Goal: Communication & Community: Answer question/provide support

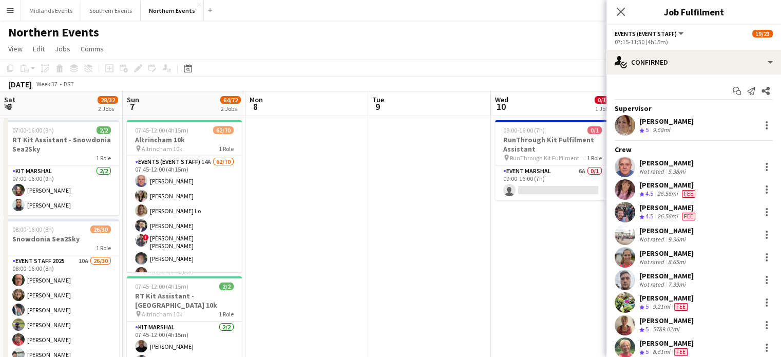
scroll to position [49, 0]
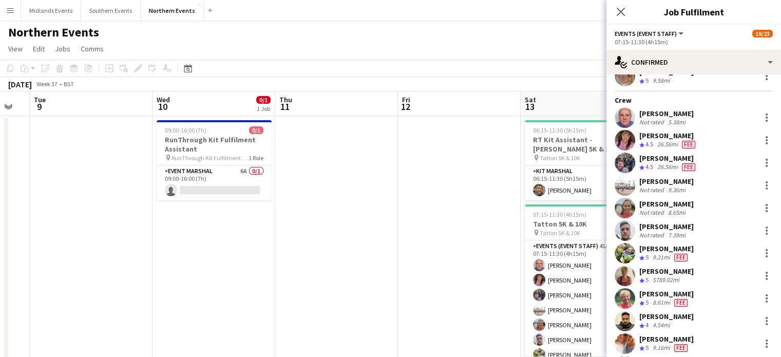
click at [670, 246] on div "[PERSON_NAME]" at bounding box center [666, 248] width 54 height 9
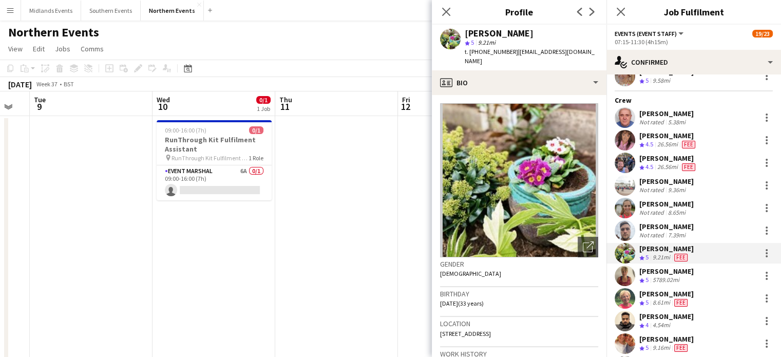
drag, startPoint x: 531, startPoint y: 35, endPoint x: 466, endPoint y: 35, distance: 64.2
click at [466, 35] on div "[PERSON_NAME]" at bounding box center [532, 33] width 134 height 9
copy div "[PERSON_NAME]"
drag, startPoint x: 598, startPoint y: 51, endPoint x: 463, endPoint y: 59, distance: 134.8
click at [463, 59] on div "[PERSON_NAME] star 5 9.21mi t. [PHONE_NUMBER] | [EMAIL_ADDRESS][DOMAIN_NAME]" at bounding box center [519, 48] width 175 height 46
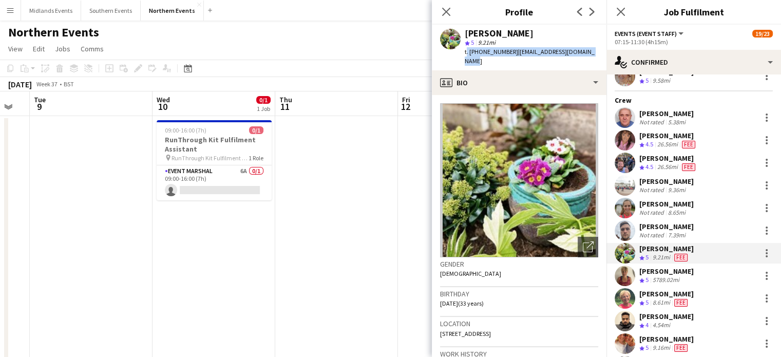
copy div "t. [PHONE_NUMBER] | [EMAIL_ADDRESS][DOMAIN_NAME]"
click at [613, 15] on div "Close pop-in" at bounding box center [621, 12] width 29 height 24
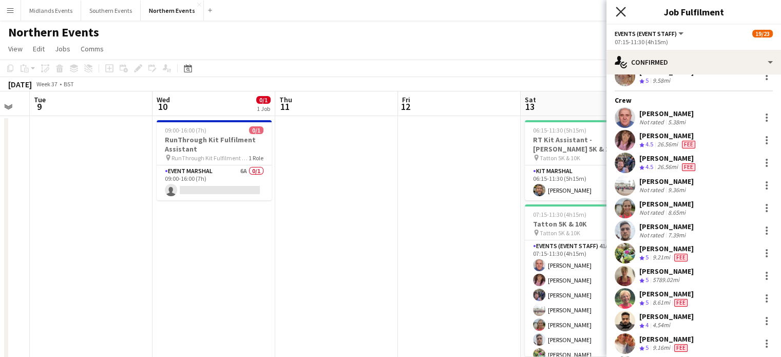
click at [620, 14] on icon "Close pop-in" at bounding box center [621, 12] width 10 height 10
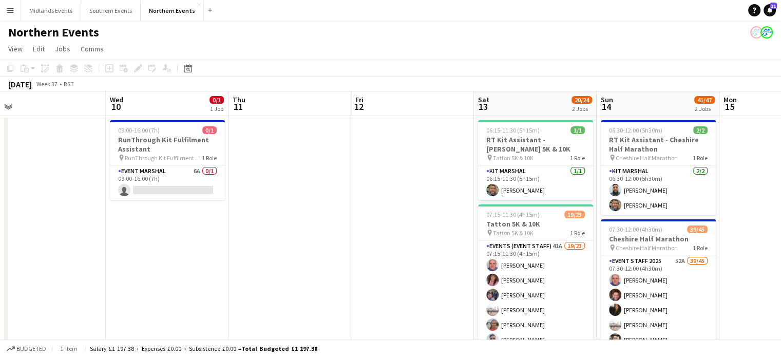
drag, startPoint x: 734, startPoint y: 156, endPoint x: 418, endPoint y: 179, distance: 317.2
click at [418, 179] on app-calendar-viewport "Sat 6 28/32 2 Jobs Sun 7 64/72 2 Jobs Mon 8 Tue 9 Wed 10 0/1 1 Job Thu 11 Fri 1…" at bounding box center [390, 289] width 781 height 396
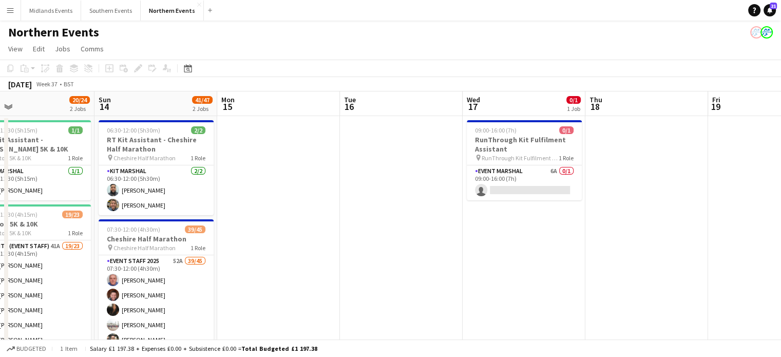
drag, startPoint x: 689, startPoint y: 226, endPoint x: 393, endPoint y: 228, distance: 295.8
click at [393, 228] on app-calendar-viewport "Wed 10 0/1 1 Job Thu 11 Fri 12 Sat 13 20/24 2 Jobs Sun 14 41/47 2 Jobs Mon 15 T…" at bounding box center [390, 289] width 781 height 396
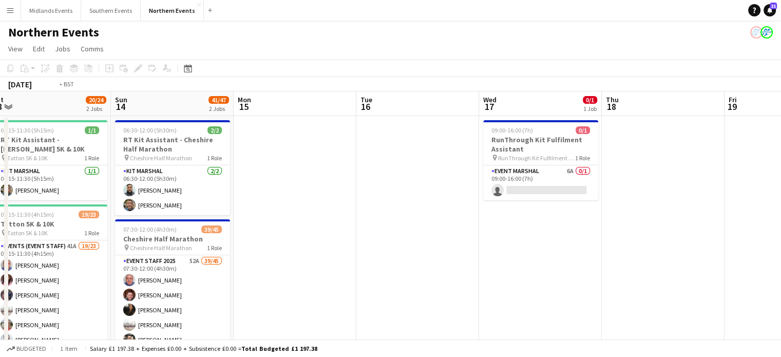
drag, startPoint x: 739, startPoint y: 183, endPoint x: 448, endPoint y: 206, distance: 291.6
click at [448, 206] on app-calendar-viewport "Wed 10 0/1 1 Job Thu 11 Fri 12 Sat 13 20/24 2 Jobs Sun 14 41/47 2 Jobs Mon 15 T…" at bounding box center [390, 304] width 781 height 426
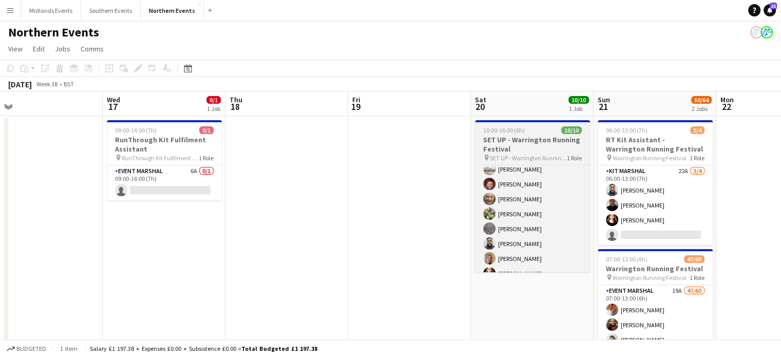
scroll to position [62, 0]
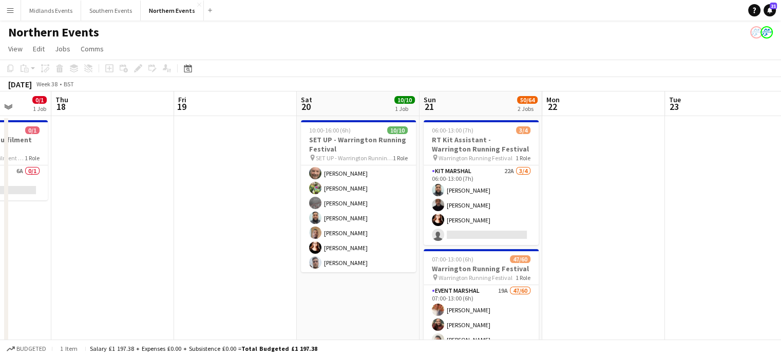
drag, startPoint x: 628, startPoint y: 228, endPoint x: 431, endPoint y: 227, distance: 197.2
click at [431, 227] on app-calendar-viewport "Mon 15 Tue 16 Wed 17 0/1 1 Job Thu 18 Fri 19 Sat 20 10/10 1 Job Sun 21 50/64 2 …" at bounding box center [390, 304] width 781 height 426
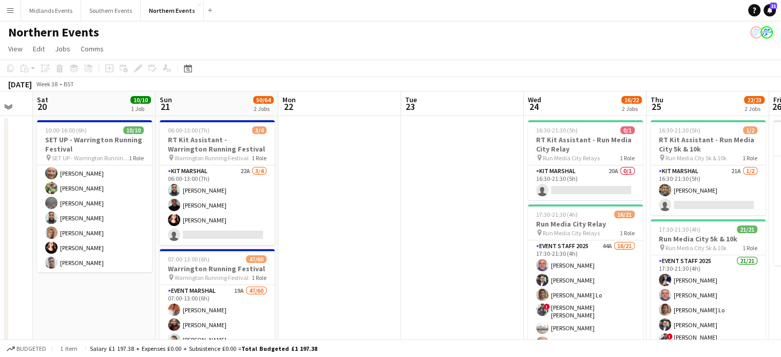
drag, startPoint x: 529, startPoint y: 285, endPoint x: 114, endPoint y: 291, distance: 415.0
click at [114, 291] on app-calendar-viewport "Wed 17 0/1 1 Job Thu 18 Fri 19 Sat 20 10/10 1 Job Sun 21 50/64 2 Jobs Mon 22 Tu…" at bounding box center [390, 304] width 781 height 426
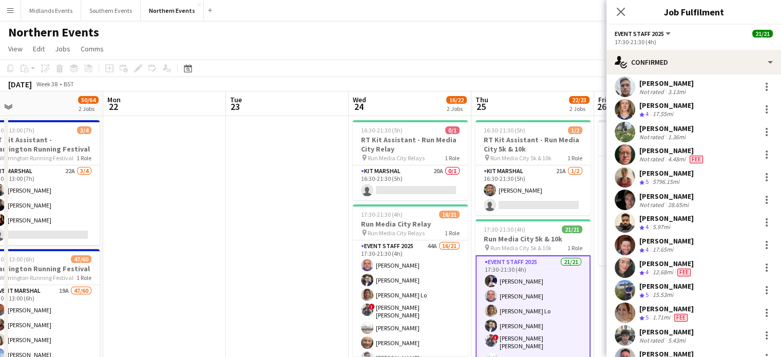
scroll to position [254, 0]
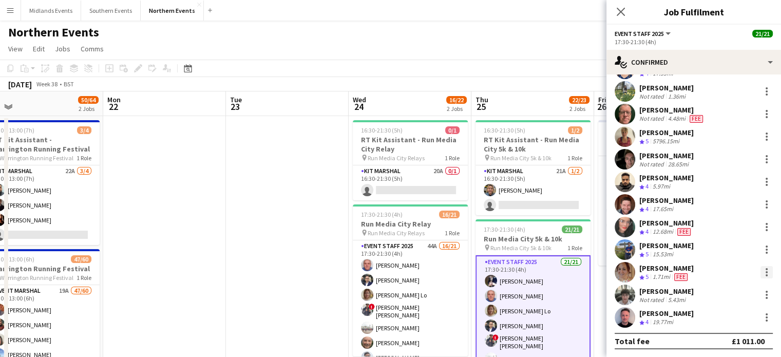
click at [761, 274] on div at bounding box center [767, 272] width 12 height 12
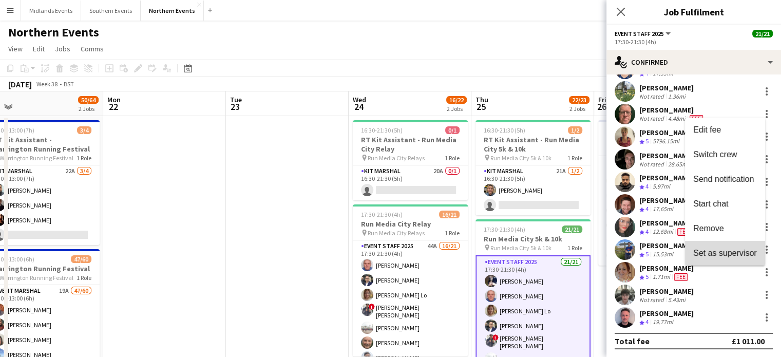
click at [738, 249] on span "Set as supervisor" at bounding box center [725, 253] width 64 height 9
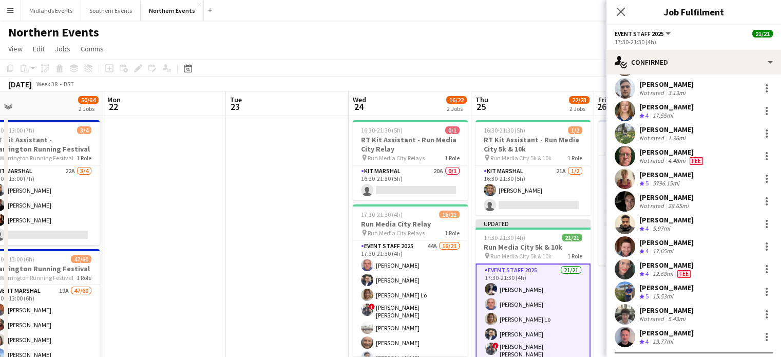
scroll to position [263, 0]
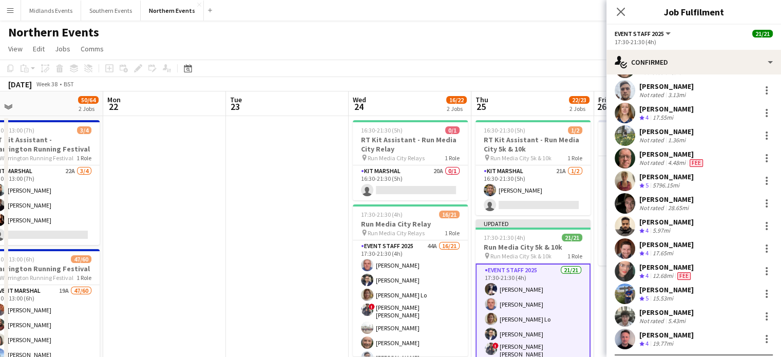
drag, startPoint x: 686, startPoint y: 106, endPoint x: 639, endPoint y: 108, distance: 47.3
click at [639, 108] on div "[PERSON_NAME] Crew rating 4 17.55mi" at bounding box center [694, 113] width 175 height 21
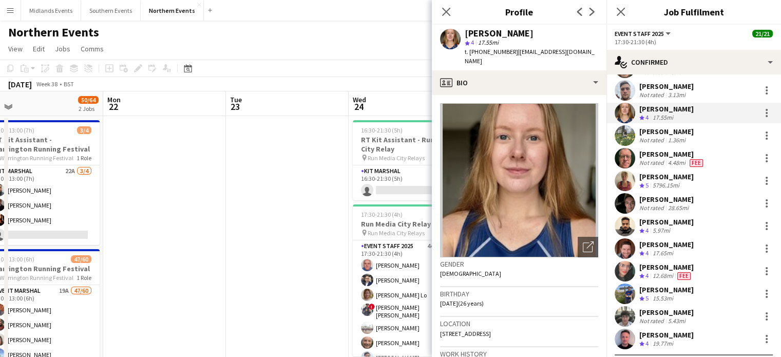
copy div "[PERSON_NAME]"
drag, startPoint x: 592, startPoint y: 59, endPoint x: 461, endPoint y: 54, distance: 131.6
click at [461, 54] on div "[PERSON_NAME] star 4 17.55mi t. [PHONE_NUMBER] | [EMAIL_ADDRESS][DOMAIN_NAME]" at bounding box center [519, 48] width 175 height 46
copy div "t. [PHONE_NUMBER] | [EMAIL_ADDRESS][DOMAIN_NAME]"
click at [447, 10] on icon at bounding box center [446, 12] width 10 height 10
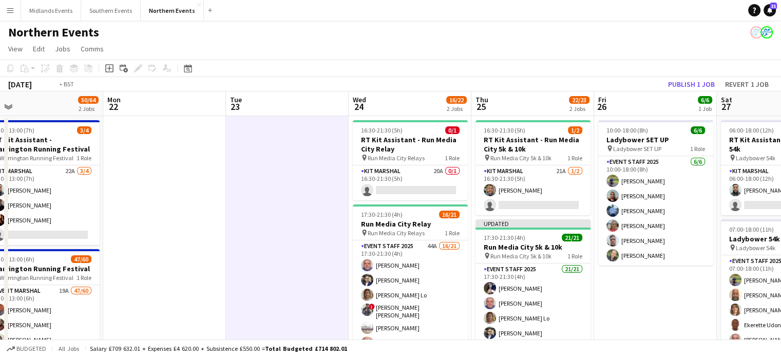
scroll to position [0, 435]
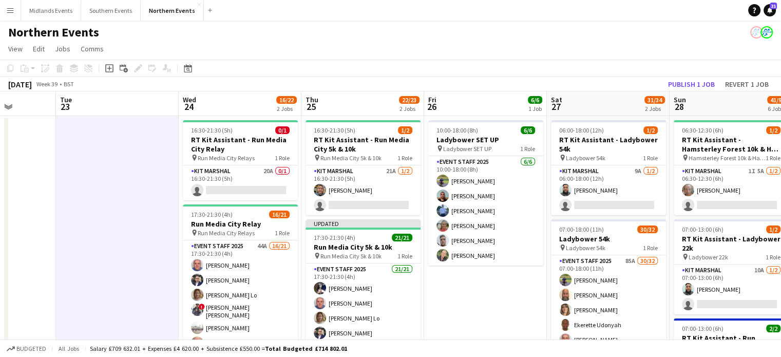
drag, startPoint x: 657, startPoint y: 156, endPoint x: 487, endPoint y: 167, distance: 170.4
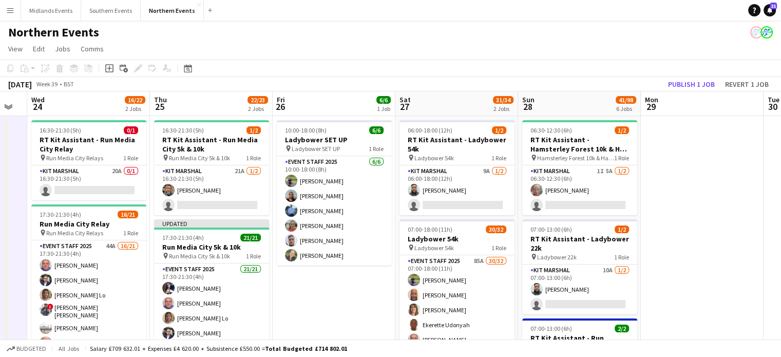
scroll to position [0, 382]
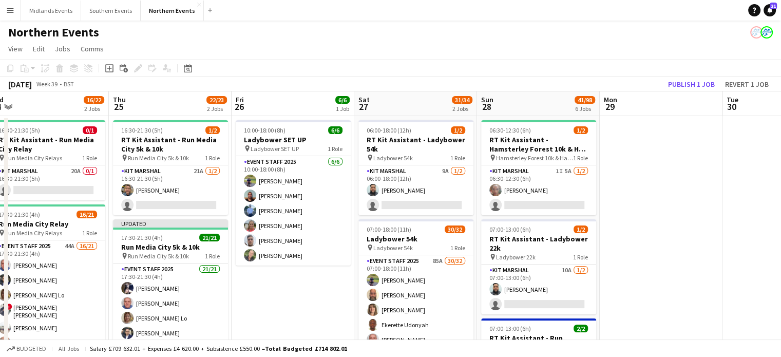
drag, startPoint x: 709, startPoint y: 254, endPoint x: 516, endPoint y: 254, distance: 192.6
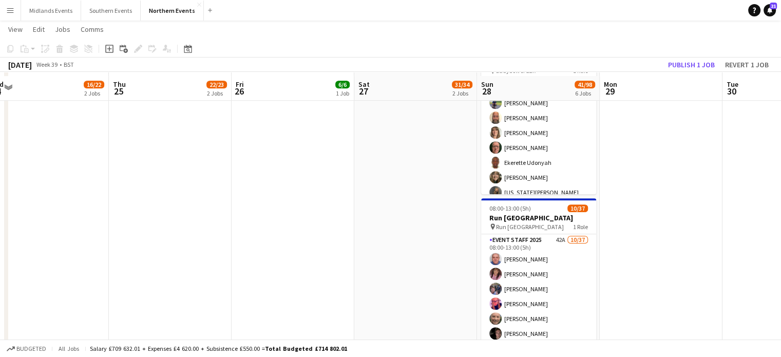
scroll to position [534, 0]
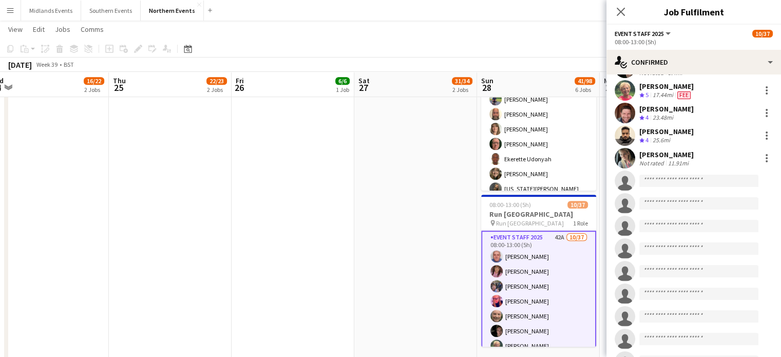
scroll to position [0, 0]
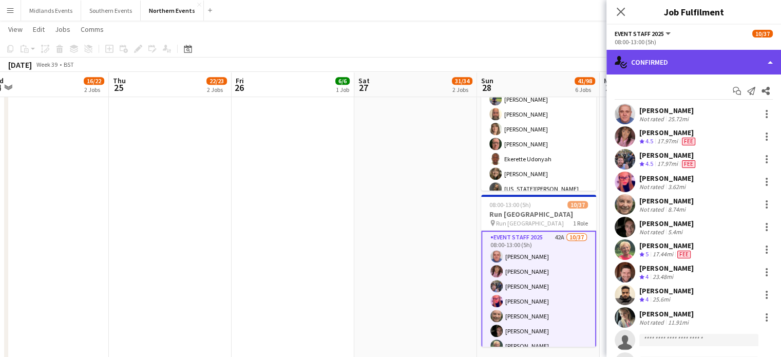
click at [745, 67] on div "single-neutral-actions-check-2 Confirmed" at bounding box center [694, 62] width 175 height 25
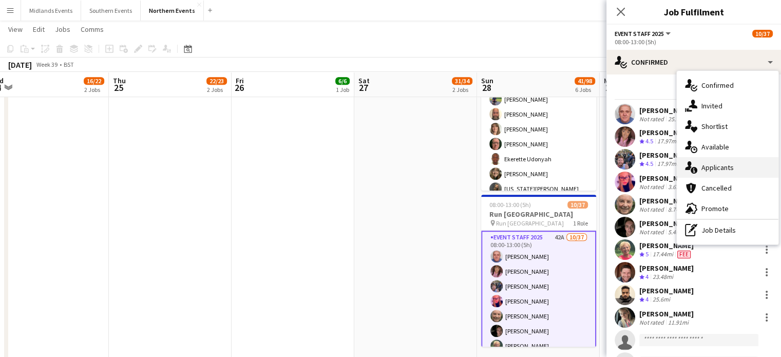
click at [724, 172] on div "single-neutral-actions-information Applicants" at bounding box center [728, 167] width 102 height 21
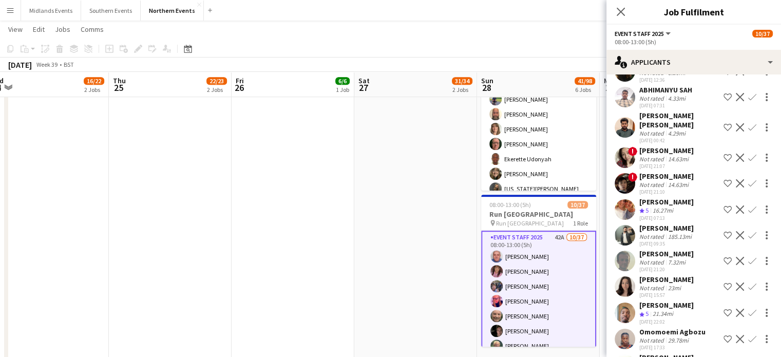
scroll to position [540, 0]
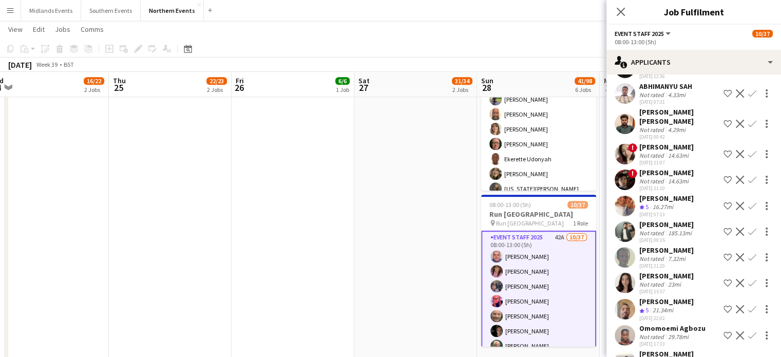
click at [748, 210] on app-icon "Confirm" at bounding box center [752, 206] width 8 height 8
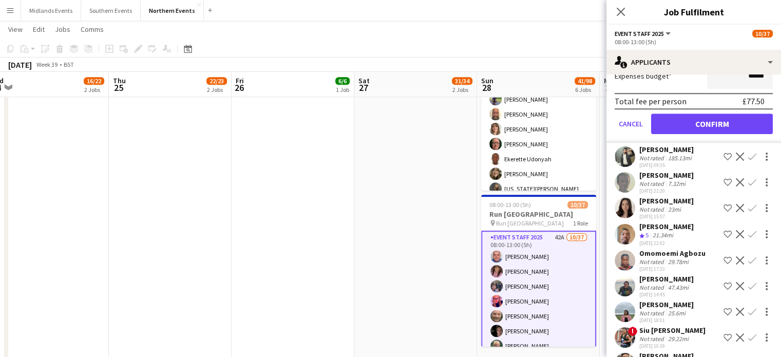
scroll to position [851, 0]
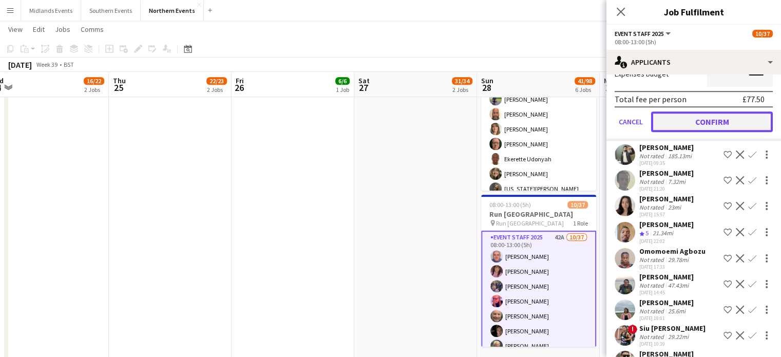
click at [745, 128] on button "Confirm" at bounding box center [712, 121] width 122 height 21
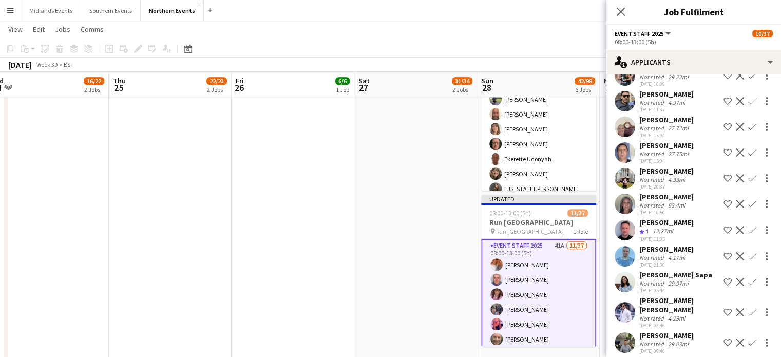
scroll to position [593, 0]
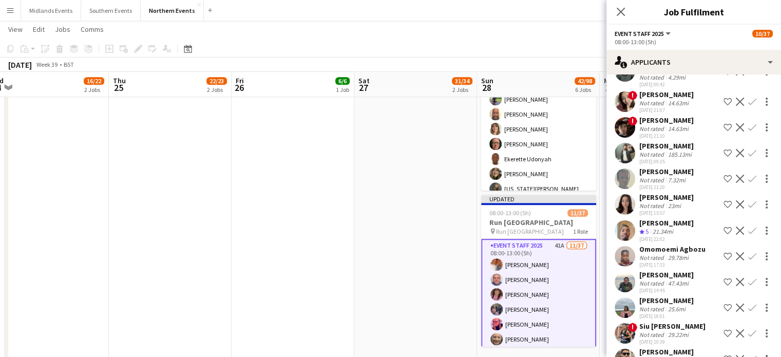
click at [748, 235] on app-icon "Confirm" at bounding box center [752, 231] width 8 height 8
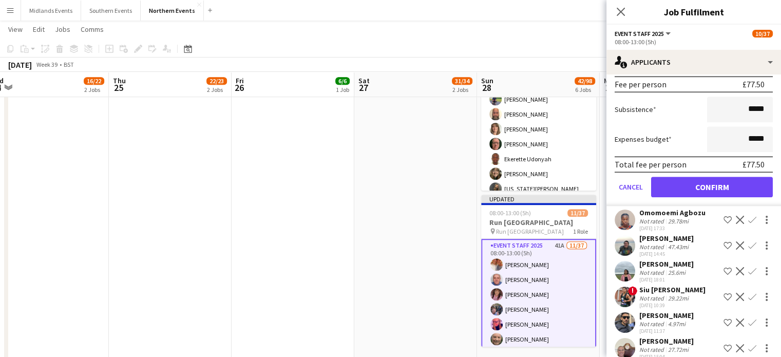
scroll to position [897, 0]
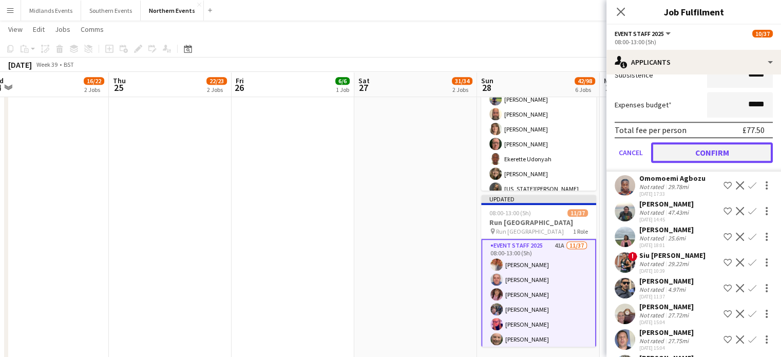
click at [711, 163] on button "Confirm" at bounding box center [712, 152] width 122 height 21
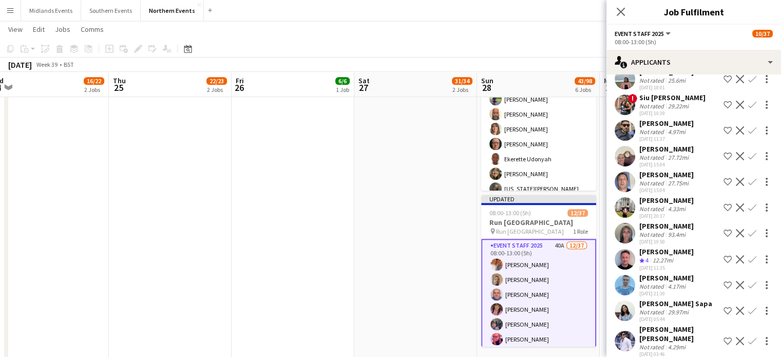
scroll to position [797, 0]
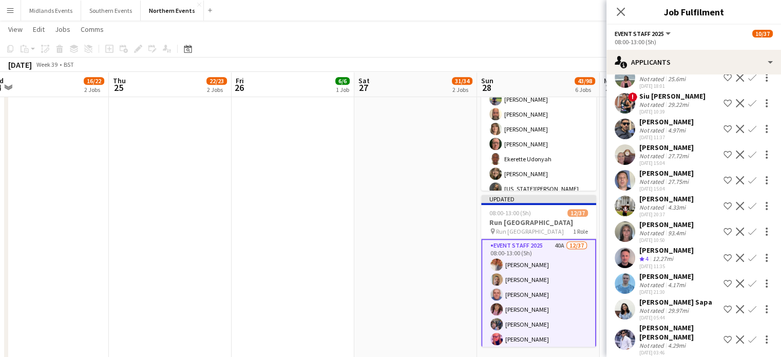
click at [748, 262] on app-icon "Confirm" at bounding box center [752, 258] width 8 height 8
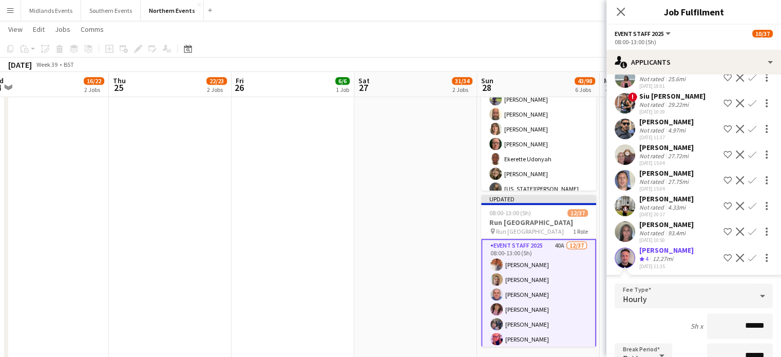
scroll to position [959, 0]
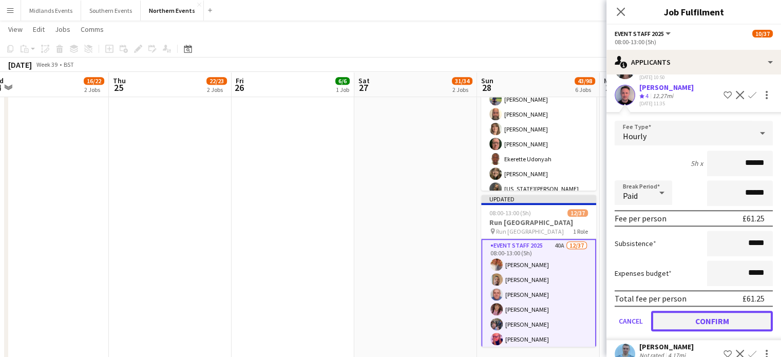
click at [730, 331] on button "Confirm" at bounding box center [712, 321] width 122 height 21
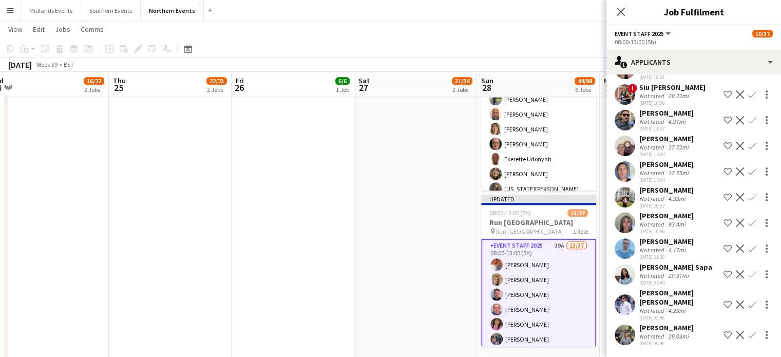
scroll to position [814, 0]
click at [748, 253] on app-icon "Confirm" at bounding box center [752, 248] width 8 height 8
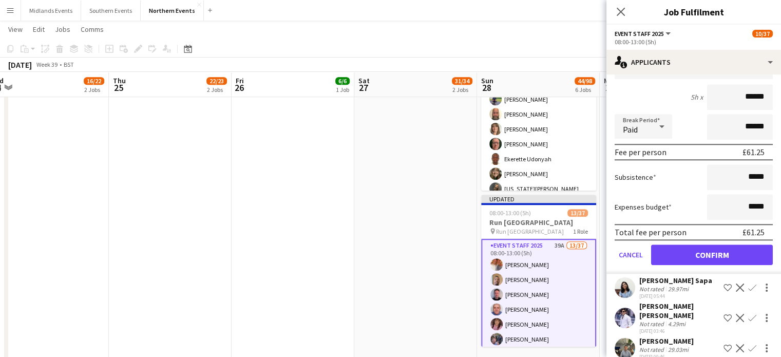
scroll to position [1045, 0]
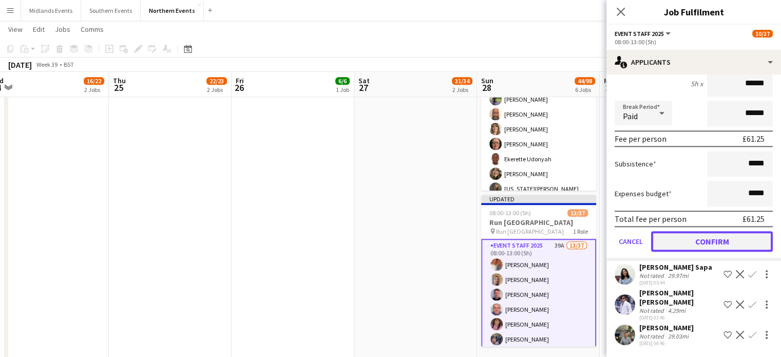
click at [714, 252] on button "Confirm" at bounding box center [712, 241] width 122 height 21
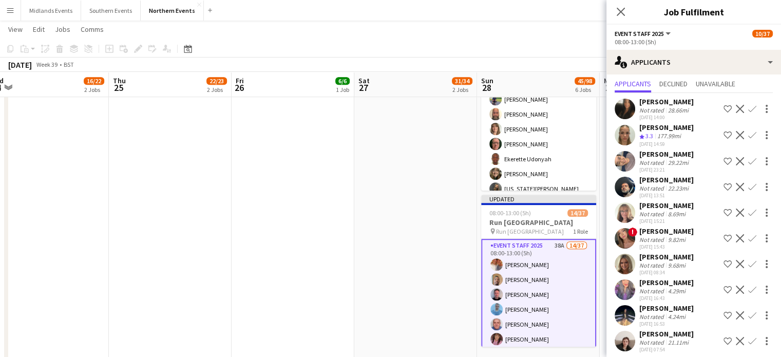
scroll to position [23, 0]
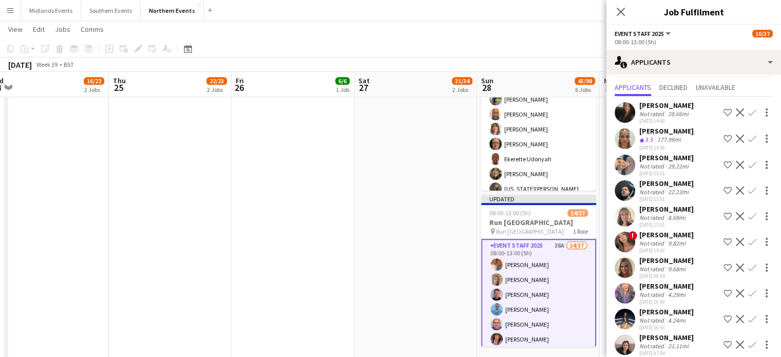
click at [682, 108] on div "[PERSON_NAME]" at bounding box center [666, 105] width 54 height 9
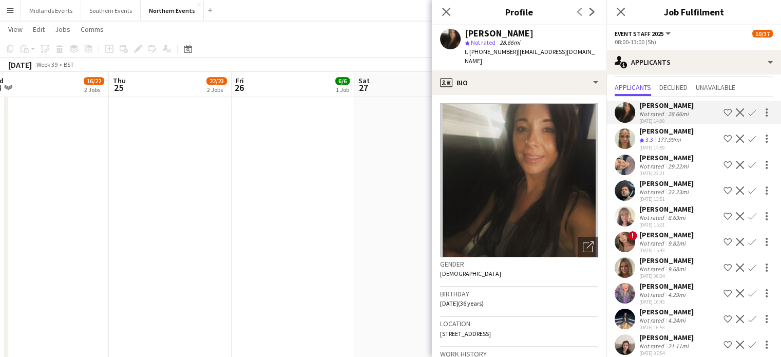
drag, startPoint x: 549, startPoint y: 33, endPoint x: 448, endPoint y: 47, distance: 101.1
click at [448, 47] on div "[PERSON_NAME] star Not rated 28.66mi t. [PHONE_NUMBER] | [EMAIL_ADDRESS][DOMAIN…" at bounding box center [519, 48] width 175 height 46
copy div "[PERSON_NAME]"
drag, startPoint x: 514, startPoint y: 58, endPoint x: 463, endPoint y: 53, distance: 50.5
click at [463, 53] on div "[PERSON_NAME] star Not rated 28.66mi t. [PHONE_NUMBER] | [EMAIL_ADDRESS][DOMAIN…" at bounding box center [519, 48] width 175 height 46
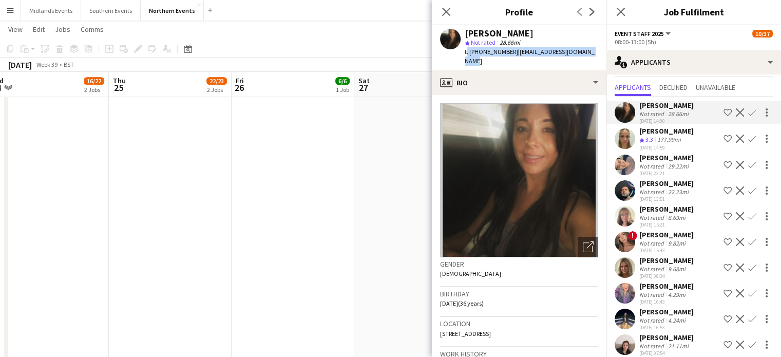
copy div "t. [PHONE_NUMBER] | [EMAIL_ADDRESS][DOMAIN_NAME]"
click at [748, 112] on app-icon "Confirm" at bounding box center [752, 112] width 8 height 8
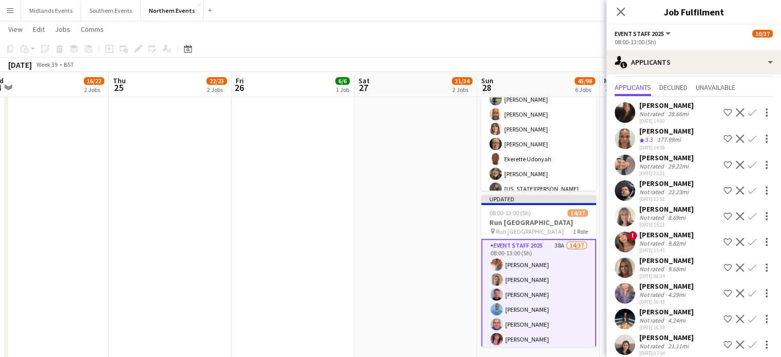
click at [748, 110] on app-icon "Confirm" at bounding box center [752, 112] width 8 height 8
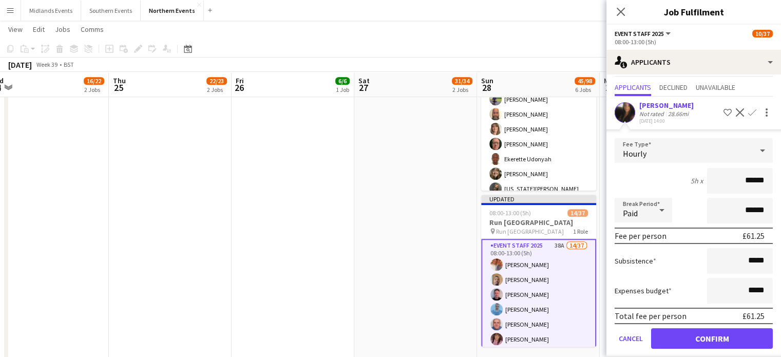
scroll to position [131, 0]
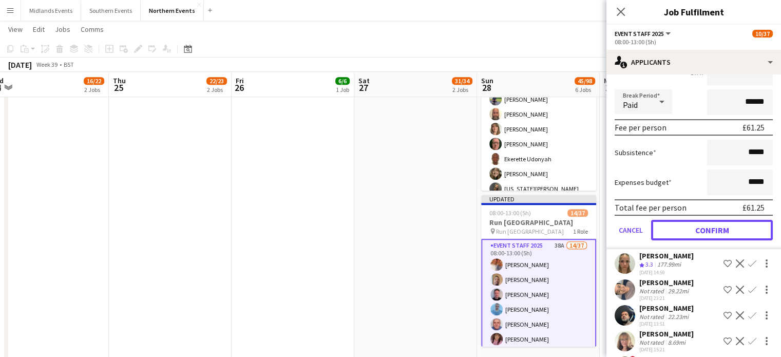
click at [690, 225] on button "Confirm" at bounding box center [712, 230] width 122 height 21
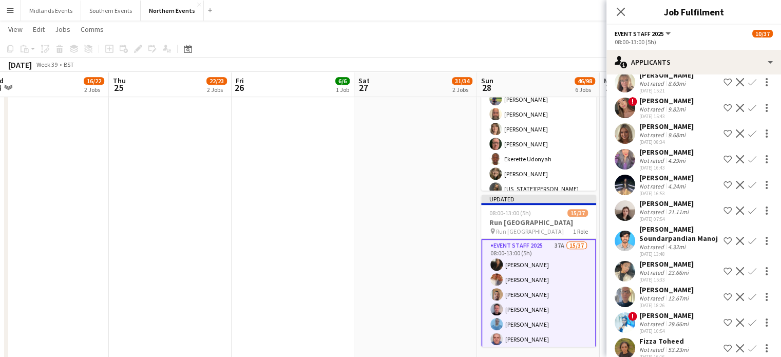
scroll to position [0, 0]
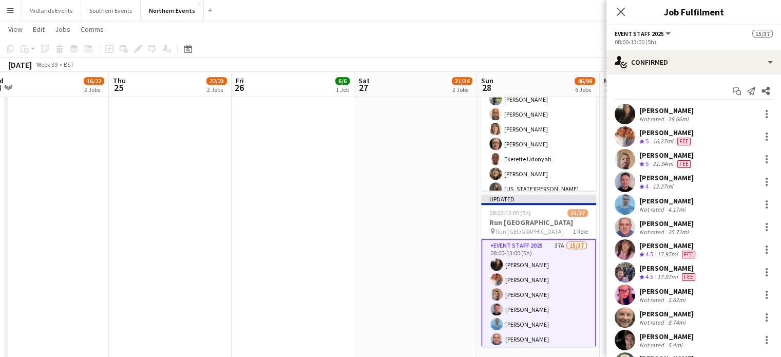
click at [674, 108] on div "[PERSON_NAME]" at bounding box center [666, 110] width 54 height 9
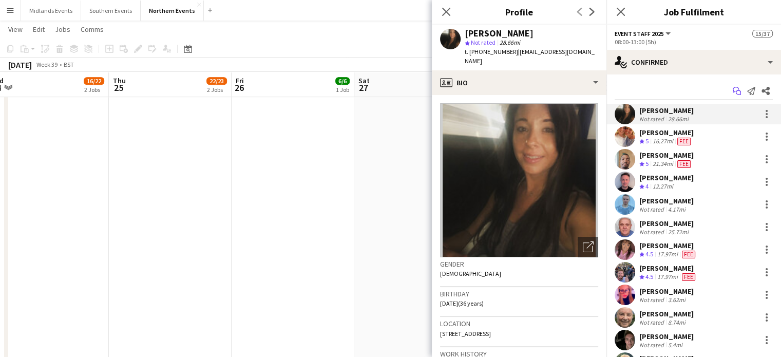
click at [733, 92] on icon "Start chat" at bounding box center [737, 91] width 8 height 8
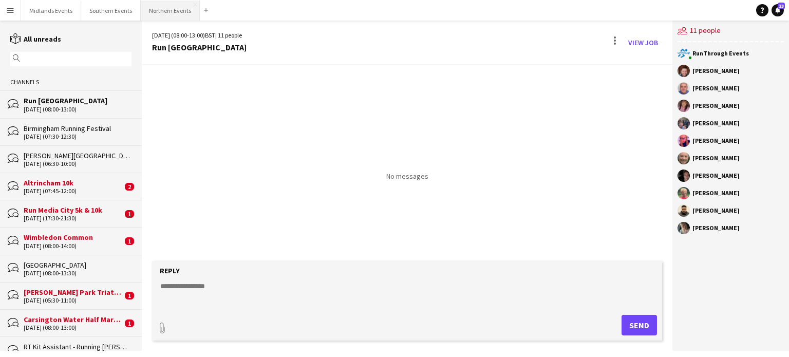
click at [166, 9] on button "Northern Events Close" at bounding box center [170, 11] width 59 height 20
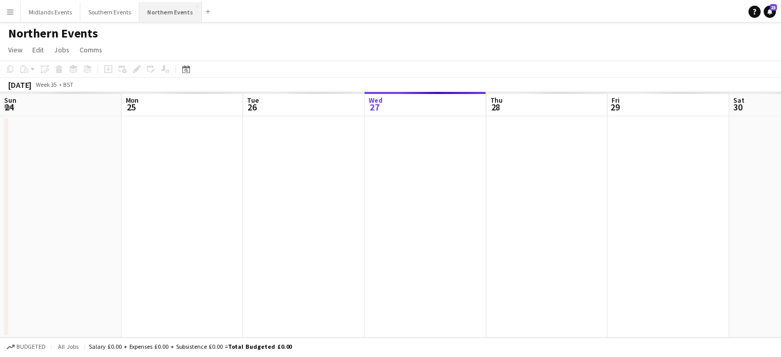
scroll to position [0, 246]
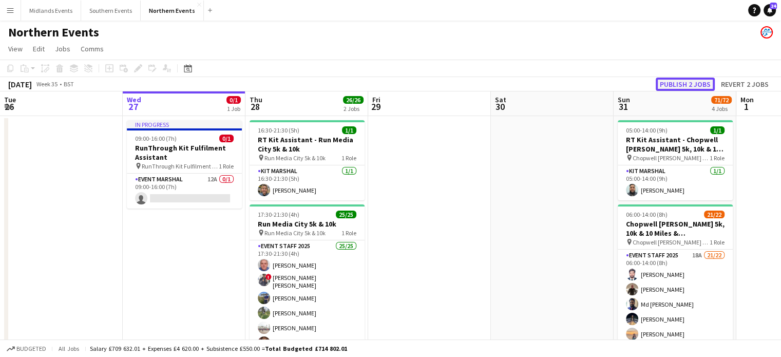
click at [672, 86] on button "Publish 2 jobs" at bounding box center [685, 84] width 59 height 13
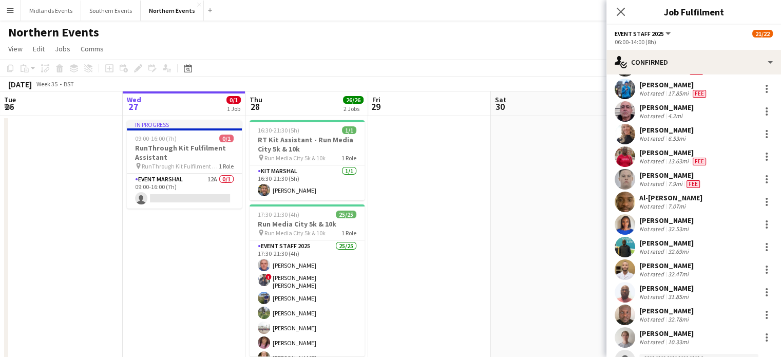
scroll to position [301, 0]
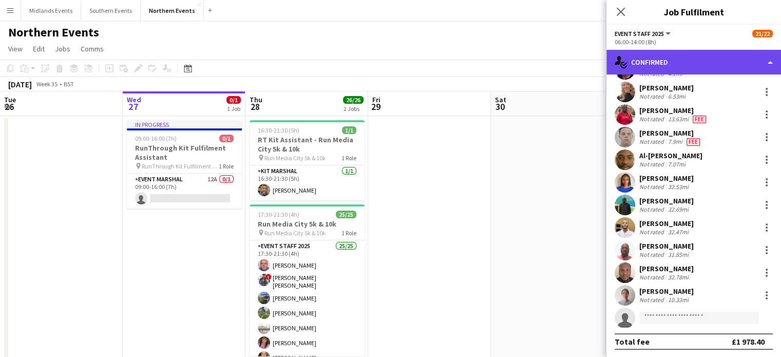
click at [765, 64] on div "single-neutral-actions-check-2 Confirmed" at bounding box center [694, 62] width 175 height 25
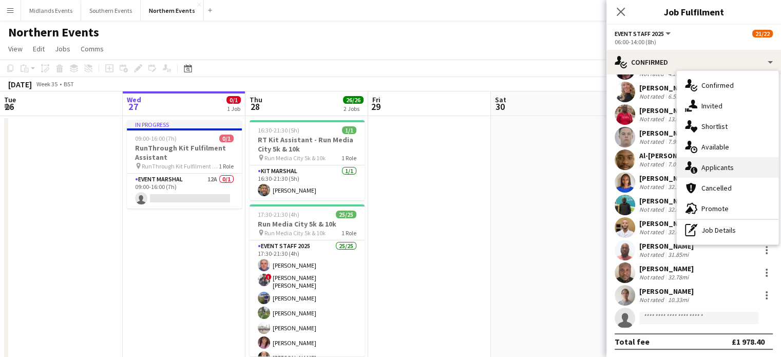
click at [724, 166] on div "single-neutral-actions-information Applicants" at bounding box center [728, 167] width 102 height 21
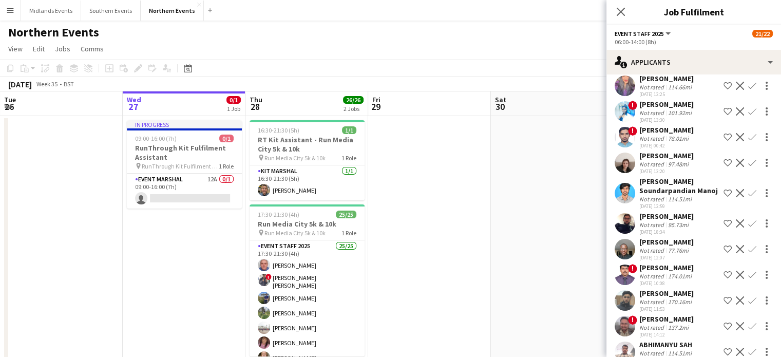
scroll to position [2, 0]
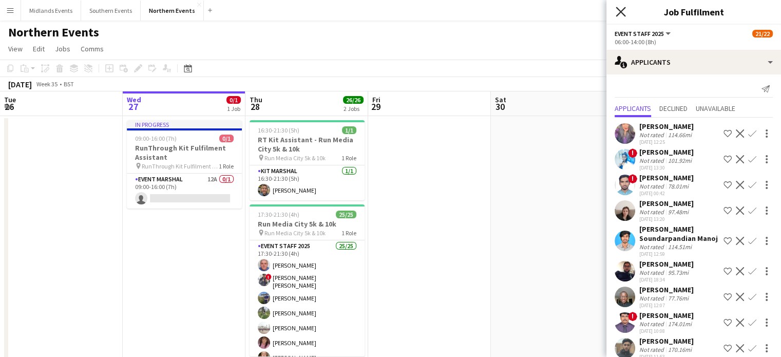
click at [617, 10] on icon "Close pop-in" at bounding box center [621, 12] width 10 height 10
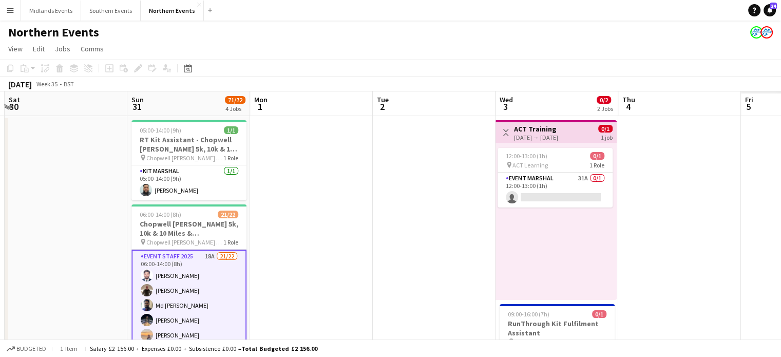
drag, startPoint x: 752, startPoint y: 235, endPoint x: 139, endPoint y: 264, distance: 613.4
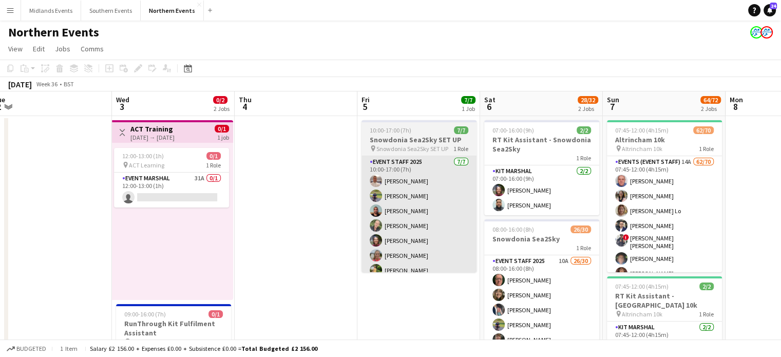
drag, startPoint x: 582, startPoint y: 237, endPoint x: 128, endPoint y: 256, distance: 455.0
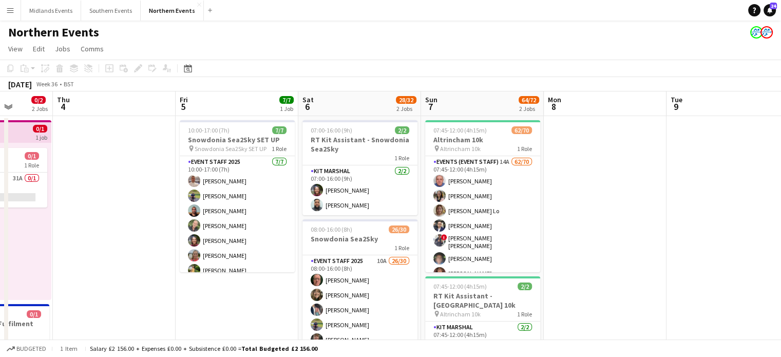
drag, startPoint x: 584, startPoint y: 248, endPoint x: 250, endPoint y: 260, distance: 334.6
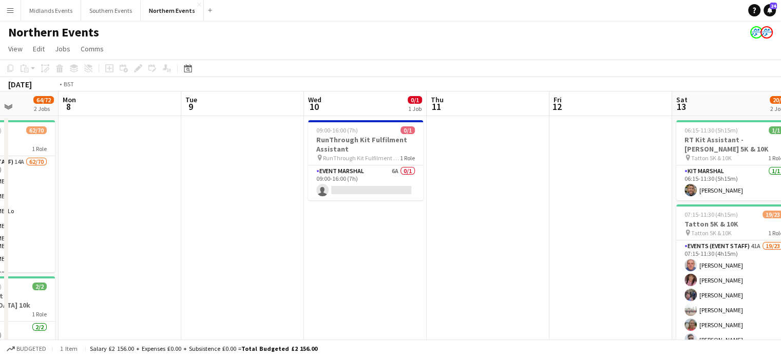
drag, startPoint x: 572, startPoint y: 257, endPoint x: 328, endPoint y: 250, distance: 244.6
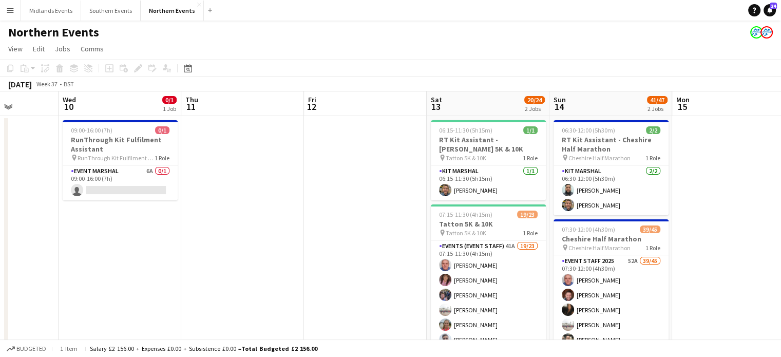
scroll to position [0, 310]
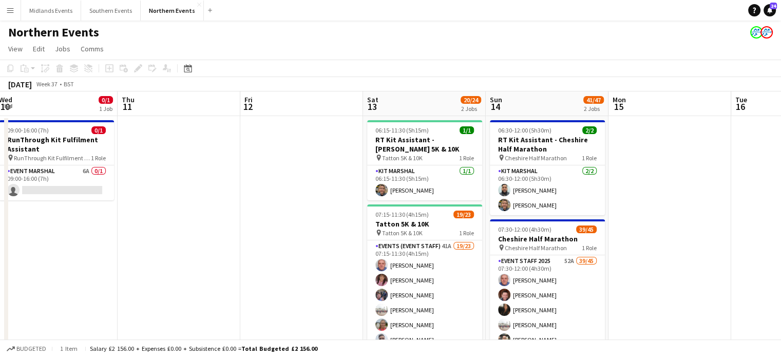
drag, startPoint x: 753, startPoint y: 242, endPoint x: 668, endPoint y: 240, distance: 85.8
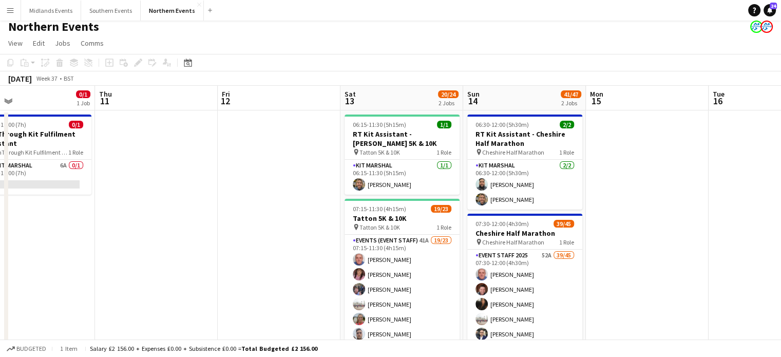
scroll to position [4, 0]
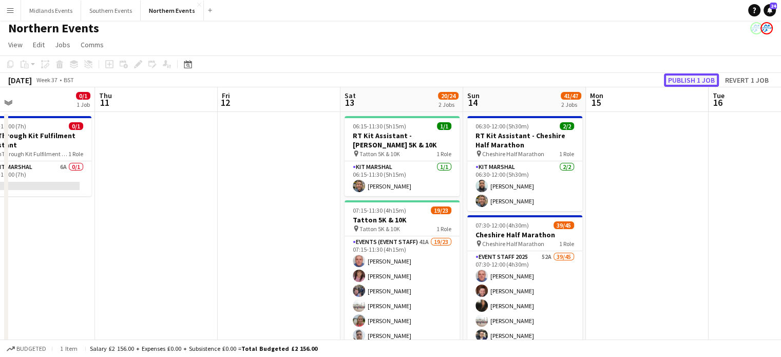
click at [691, 79] on button "Publish 1 job" at bounding box center [691, 79] width 55 height 13
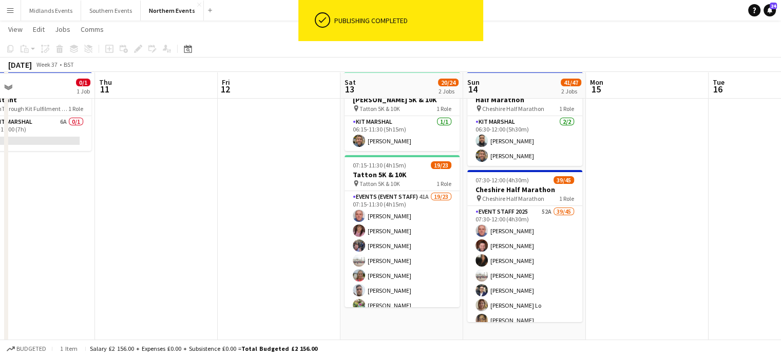
scroll to position [50, 0]
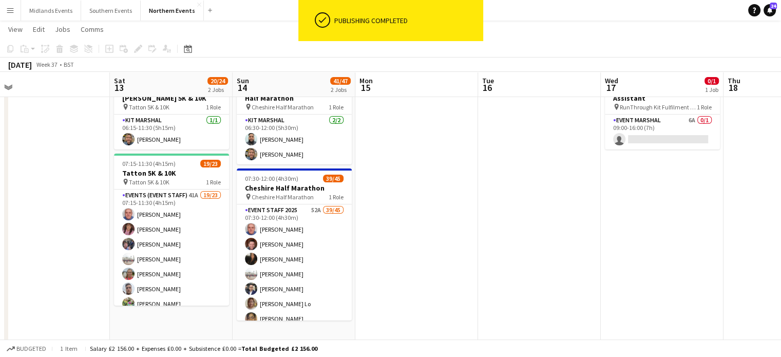
drag, startPoint x: 767, startPoint y: 165, endPoint x: 528, endPoint y: 209, distance: 242.8
click at [528, 209] on app-calendar-viewport "Tue 9 Wed 10 0/1 1 Job Thu 11 Fri 12 Sat 13 20/24 2 Jobs Sun 14 41/47 2 Jobs Mo…" at bounding box center [390, 326] width 781 height 672
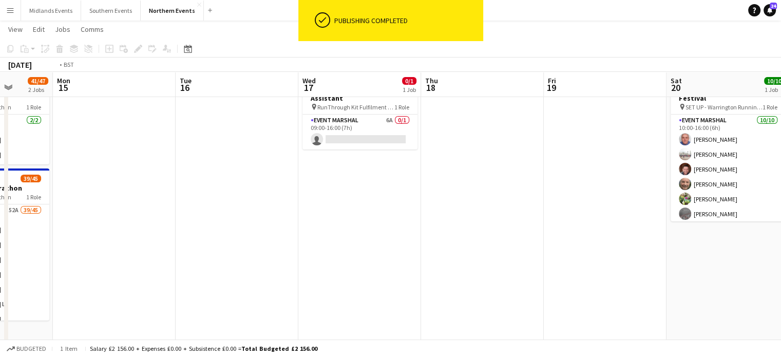
drag, startPoint x: 548, startPoint y: 238, endPoint x: 347, endPoint y: 271, distance: 203.5
click at [347, 271] on app-calendar-viewport "Thu 11 Fri 12 Sat 13 20/24 2 Jobs Sun 14 41/47 2 Jobs Mon 15 Tue 16 Wed 17 0/1 …" at bounding box center [390, 326] width 781 height 672
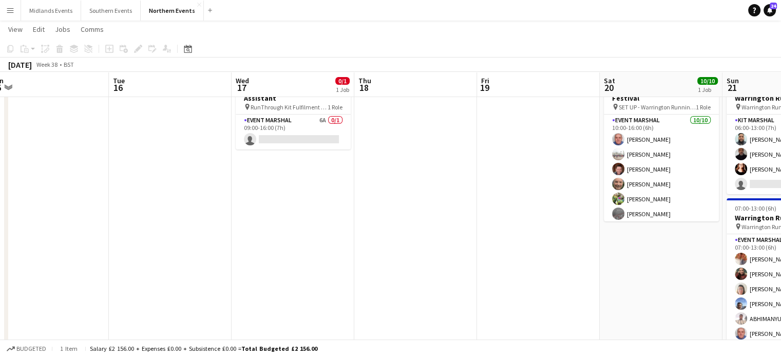
drag, startPoint x: 700, startPoint y: 253, endPoint x: 428, endPoint y: 273, distance: 271.9
click at [428, 273] on app-calendar-viewport "Sat 13 20/24 2 Jobs Sun 14 41/47 2 Jobs Mon 15 Tue 16 Wed 17 0/1 1 Job Thu 18 F…" at bounding box center [390, 326] width 781 height 672
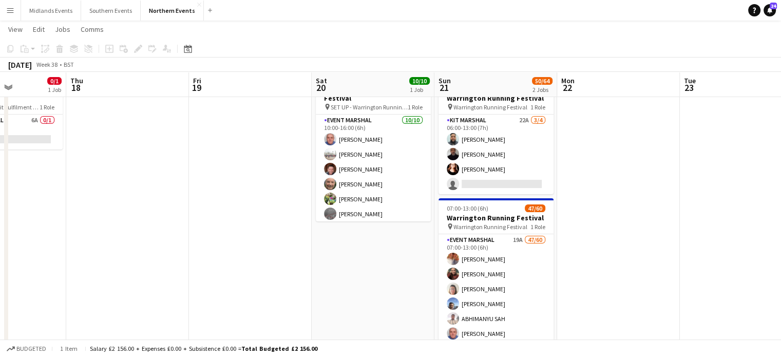
drag, startPoint x: 700, startPoint y: 254, endPoint x: 429, endPoint y: 262, distance: 270.3
click at [429, 262] on app-calendar-viewport "Mon 15 Tue 16 Wed 17 0/1 1 Job Thu 18 Fri 19 Sat 20 10/10 1 Job Sun 21 50/64 2 …" at bounding box center [390, 326] width 781 height 672
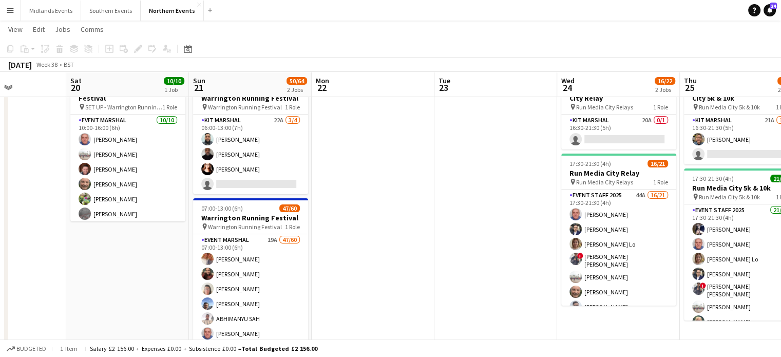
scroll to position [0, 303]
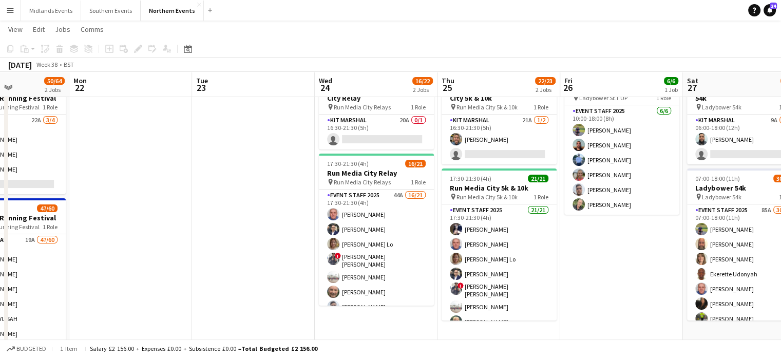
drag, startPoint x: 710, startPoint y: 272, endPoint x: 462, endPoint y: 274, distance: 248.1
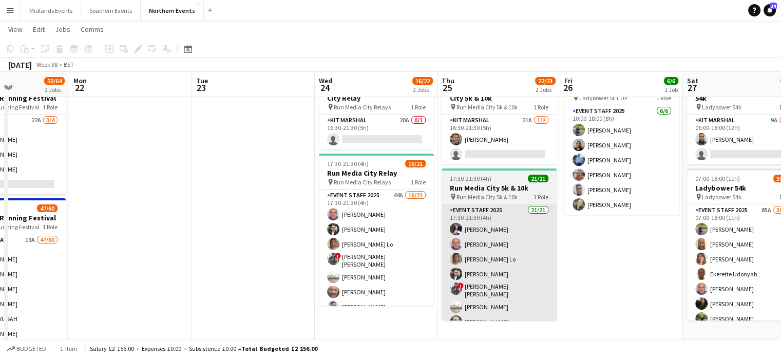
scroll to position [0, 305]
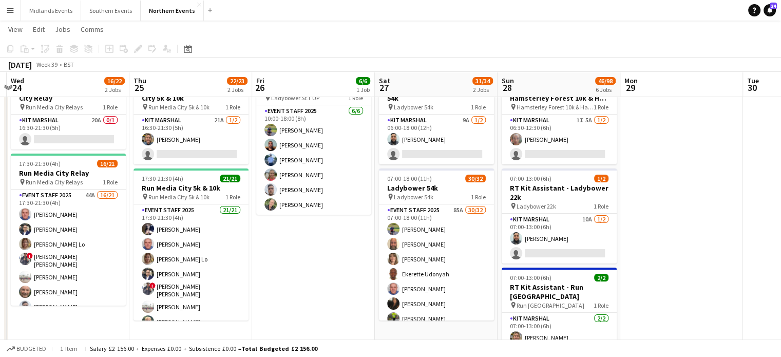
drag, startPoint x: 709, startPoint y: 270, endPoint x: 376, endPoint y: 285, distance: 333.2
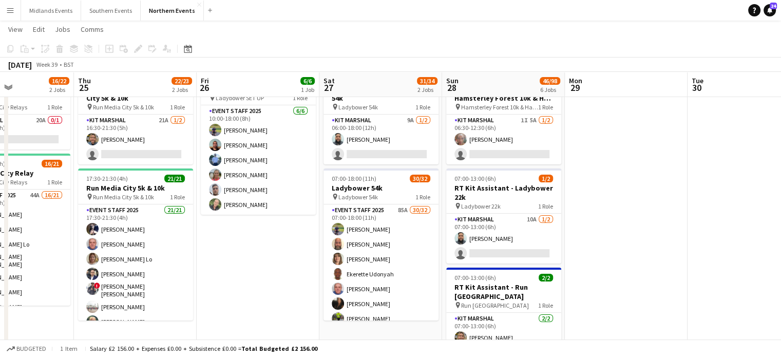
scroll to position [0, 418]
drag, startPoint x: 682, startPoint y: 249, endPoint x: 656, endPoint y: 250, distance: 25.2
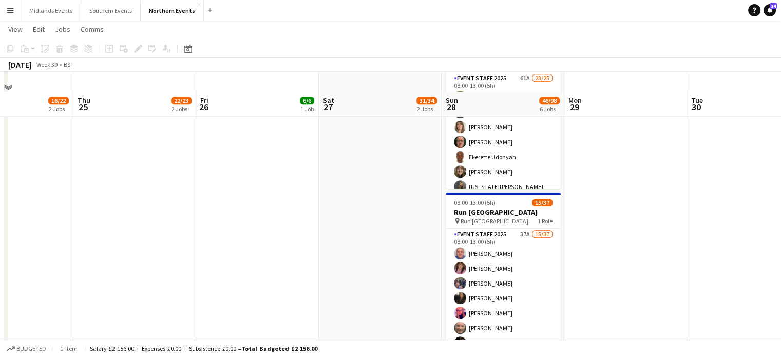
scroll to position [556, 0]
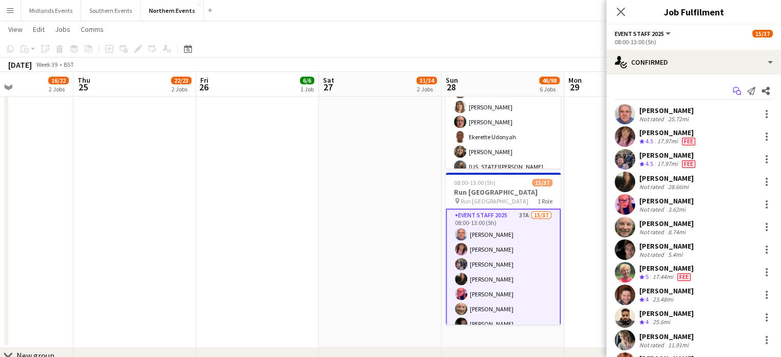
click at [733, 91] on icon "Start chat" at bounding box center [737, 91] width 8 height 8
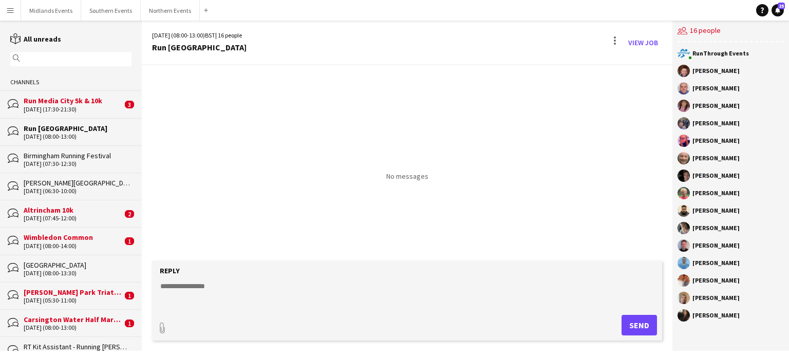
drag, startPoint x: 693, startPoint y: 71, endPoint x: 770, endPoint y: 326, distance: 266.3
click at [770, 326] on div "RunThrough Events [PERSON_NAME] [PERSON_NAME] [PERSON_NAME] [PERSON_NAME] [PERS…" at bounding box center [730, 187] width 117 height 290
click at [770, 326] on app-chat-member "[PERSON_NAME]" at bounding box center [730, 317] width 106 height 17
drag, startPoint x: 692, startPoint y: 70, endPoint x: 770, endPoint y: 320, distance: 262.0
click at [770, 320] on div "RunThrough Events [PERSON_NAME] [PERSON_NAME] [PERSON_NAME] [PERSON_NAME] [PERS…" at bounding box center [730, 187] width 117 height 290
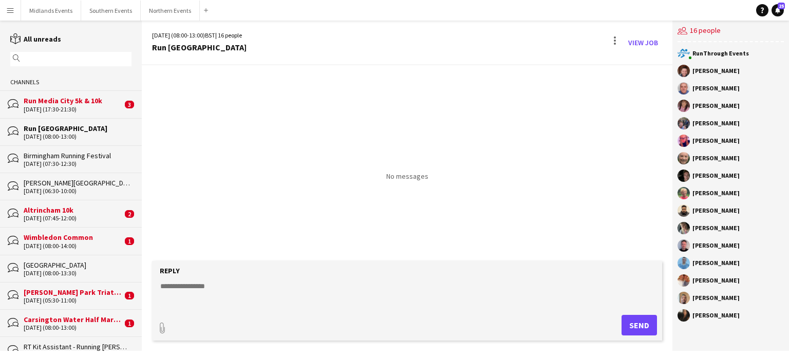
copy div "[PERSON_NAME] [PERSON_NAME] [PERSON_NAME] [PERSON_NAME] [PERSON_NAME] [PERSON_N…"
click at [199, 326] on div "paperclip Send" at bounding box center [407, 325] width 500 height 21
click at [194, 294] on textarea at bounding box center [409, 294] width 500 height 27
paste textarea "**********"
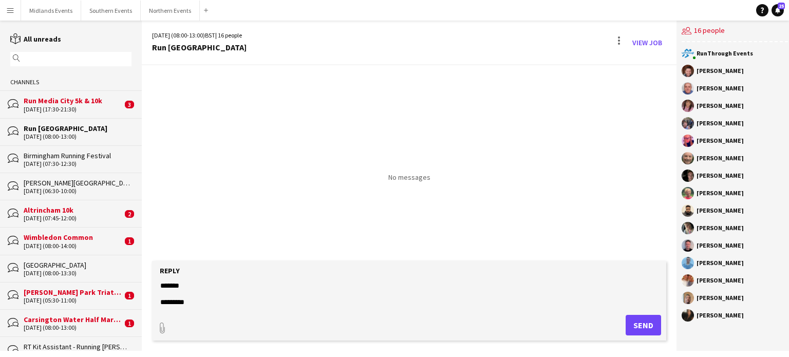
scroll to position [545, 0]
type textarea "**********"
click at [631, 322] on button "Send" at bounding box center [643, 325] width 35 height 21
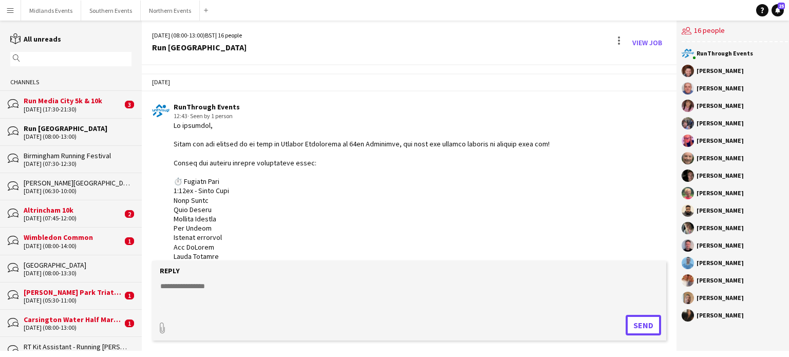
scroll to position [526, 0]
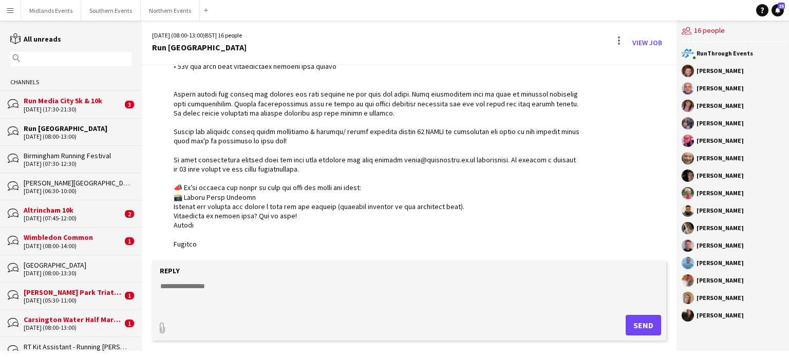
click at [76, 101] on div "Run Media City 5k & 10k" at bounding box center [73, 100] width 99 height 9
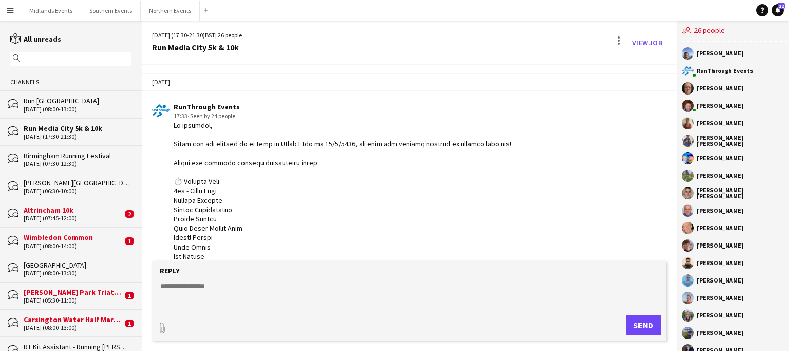
scroll to position [2019, 0]
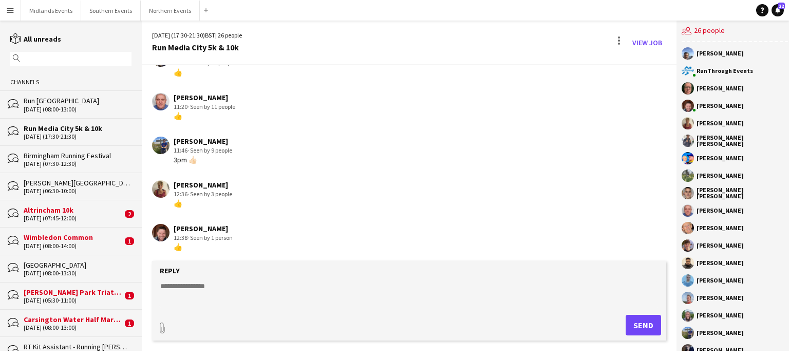
click at [45, 212] on div "Altrincham 10k" at bounding box center [73, 209] width 99 height 9
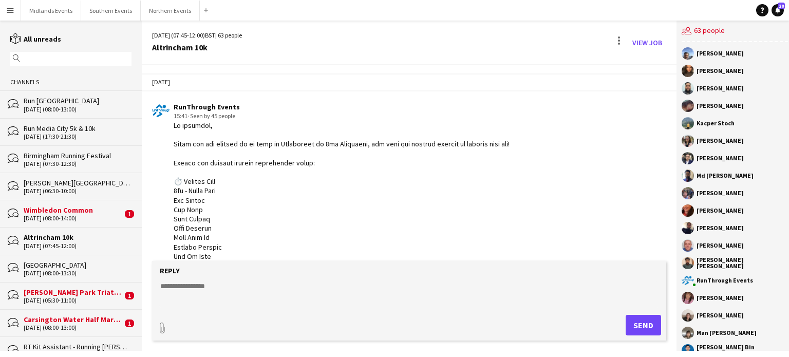
scroll to position [1190, 0]
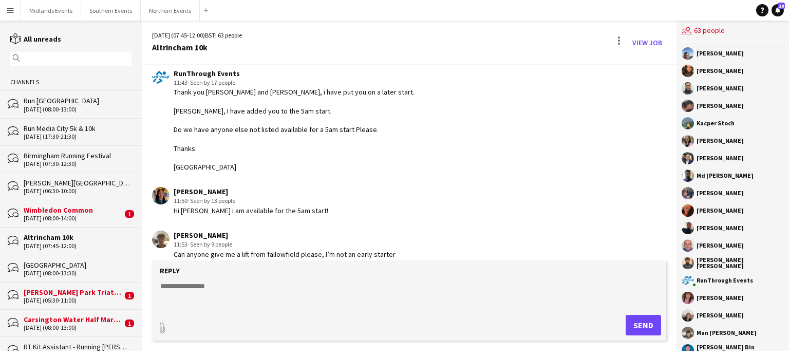
drag, startPoint x: 222, startPoint y: 182, endPoint x: 175, endPoint y: 182, distance: 47.8
click at [175, 187] on div "[PERSON_NAME]" at bounding box center [251, 191] width 155 height 9
copy div "[PERSON_NAME]"
click at [189, 292] on textarea at bounding box center [409, 294] width 500 height 27
type textarea "**********"
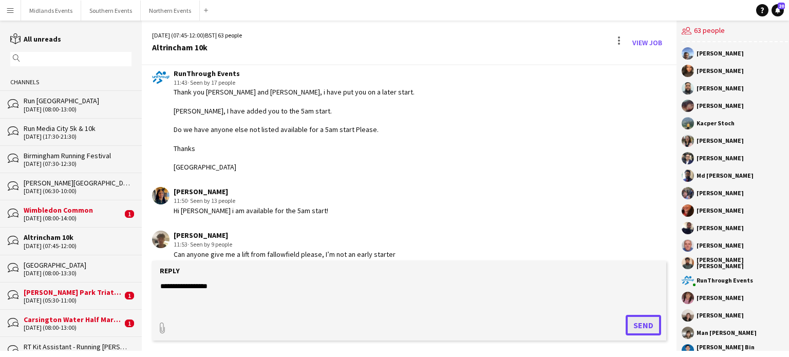
click at [644, 317] on button "Send" at bounding box center [643, 325] width 35 height 21
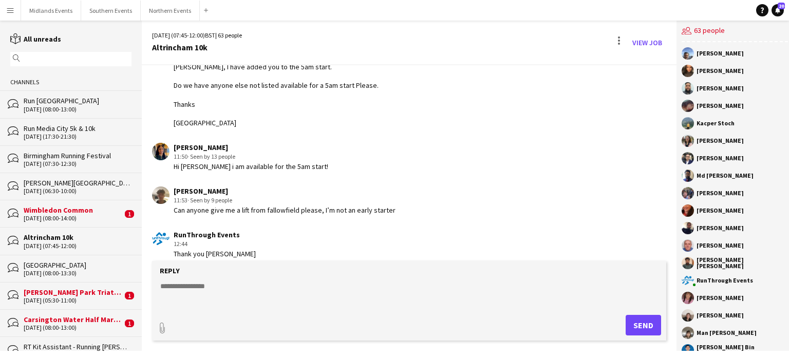
click at [69, 294] on div "[PERSON_NAME] Park Triathlon" at bounding box center [73, 292] width 99 height 9
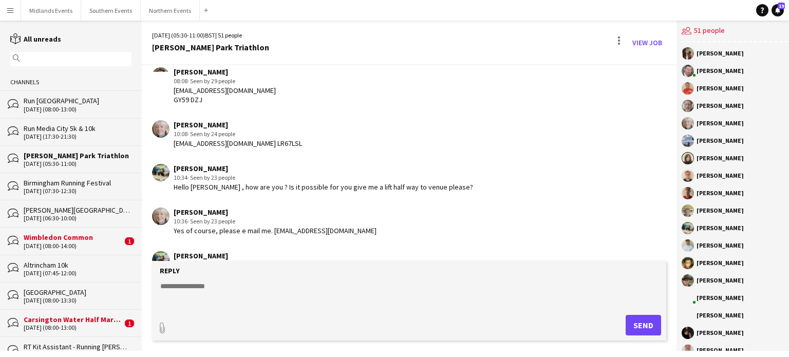
scroll to position [1322, 0]
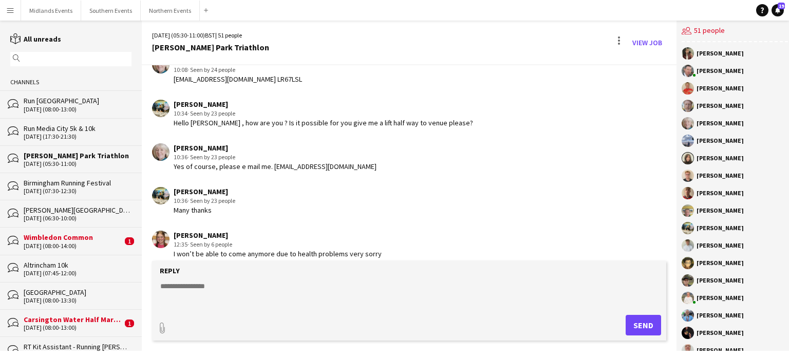
click at [68, 323] on div "Carsington Water Half Marathon & 10km" at bounding box center [73, 319] width 99 height 9
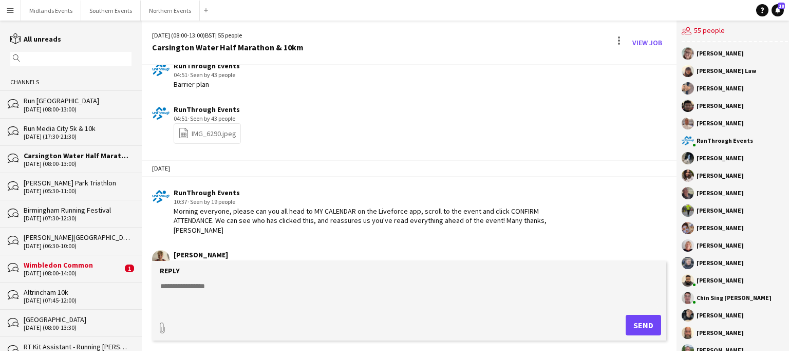
scroll to position [2424, 0]
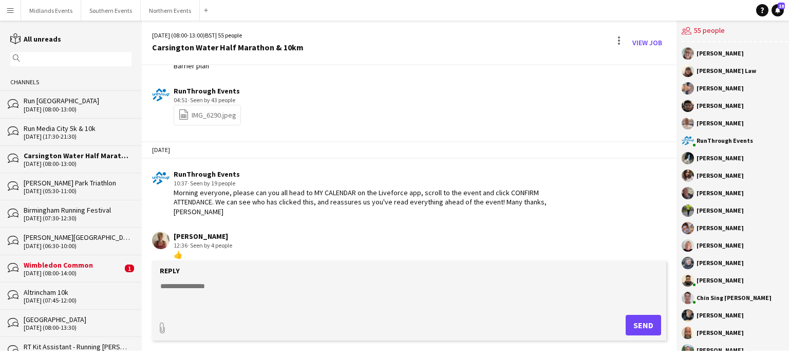
click at [70, 130] on div "Run Media City 5k & 10k" at bounding box center [78, 128] width 108 height 9
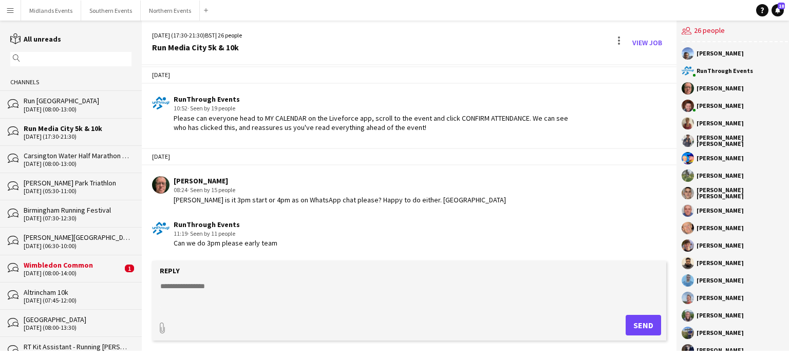
scroll to position [1790, 0]
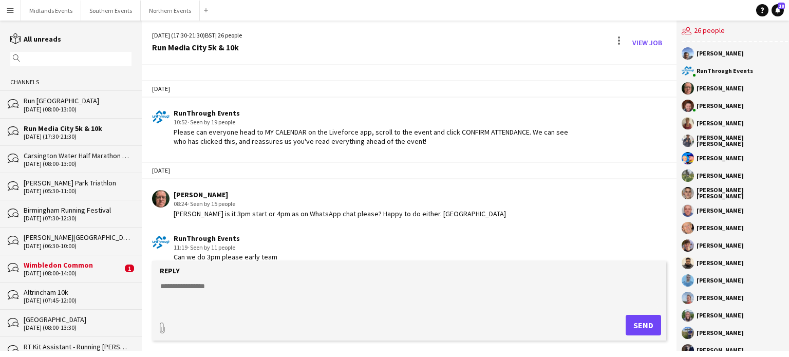
drag, startPoint x: 414, startPoint y: 125, endPoint x: 171, endPoint y: 121, distance: 244.0
click at [171, 121] on div "RunThrough Events 10:52 · Seen by 19 people Please can everyone head to MY CALE…" at bounding box center [366, 126] width 428 height 37
copy div "Please can everyone head to MY CALENDAR on the Liveforce app, scroll to the eve…"
click at [171, 121] on div "RunThrough Events 10:52 · Seen by 19 people Please can everyone head to MY CALE…" at bounding box center [366, 126] width 428 height 37
click at [75, 129] on div "Run Media City 5k & 10k" at bounding box center [78, 128] width 108 height 9
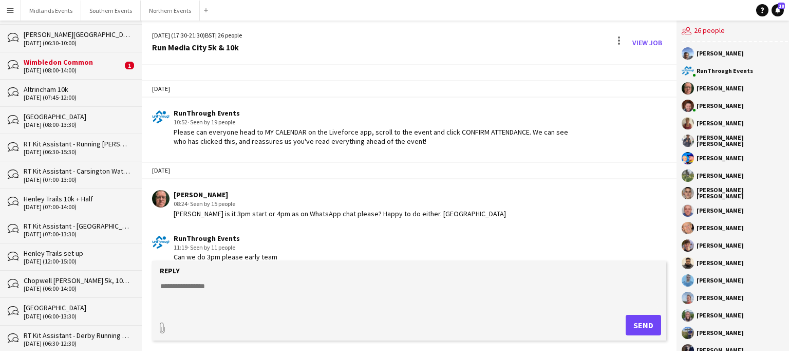
scroll to position [205, 0]
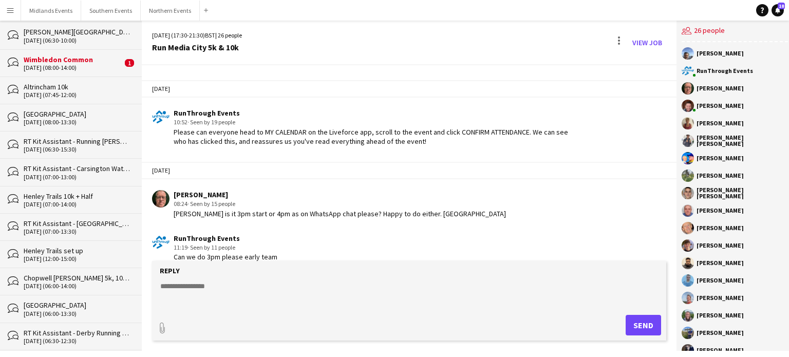
click at [66, 273] on div "Chopwell [PERSON_NAME] 5k, 10k & 10 Miles & [PERSON_NAME]" at bounding box center [78, 277] width 108 height 9
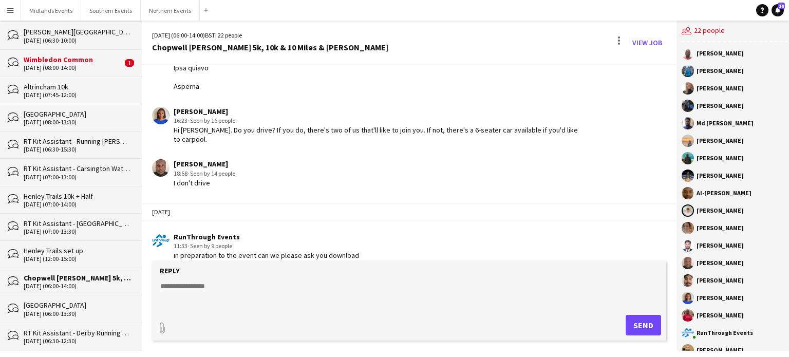
scroll to position [1194, 0]
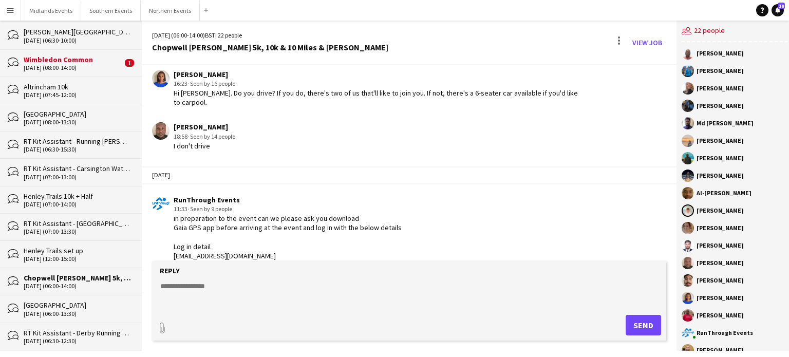
click at [231, 289] on textarea at bounding box center [409, 294] width 500 height 27
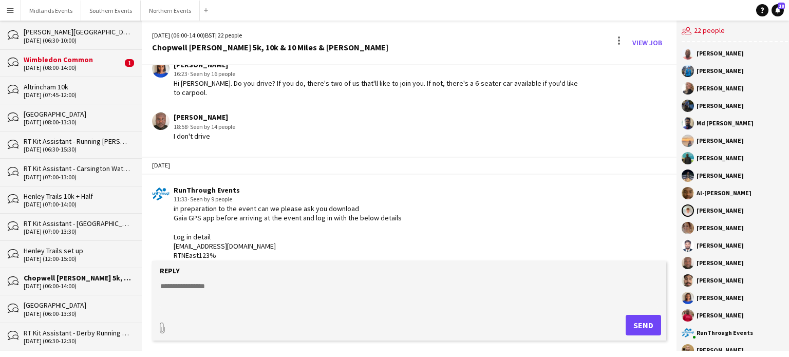
drag, startPoint x: 669, startPoint y: 246, endPoint x: 670, endPoint y: 268, distance: 21.6
click at [670, 268] on div "[DATE] (06:00-14:00) BST | 22 people Chopwell [PERSON_NAME] 5k, 10k & 10 Miles …" at bounding box center [409, 186] width 535 height 330
click at [304, 278] on form "Reply paperclip Send" at bounding box center [409, 301] width 514 height 80
click at [288, 295] on textarea at bounding box center [409, 294] width 500 height 27
paste textarea "**********"
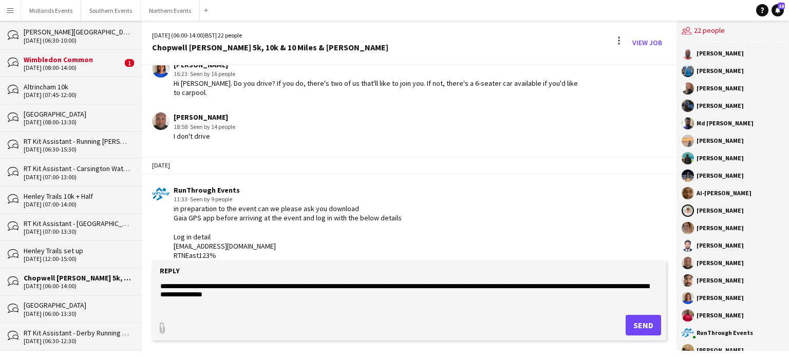
type textarea "**********"
click at [639, 326] on button "Send" at bounding box center [643, 325] width 35 height 21
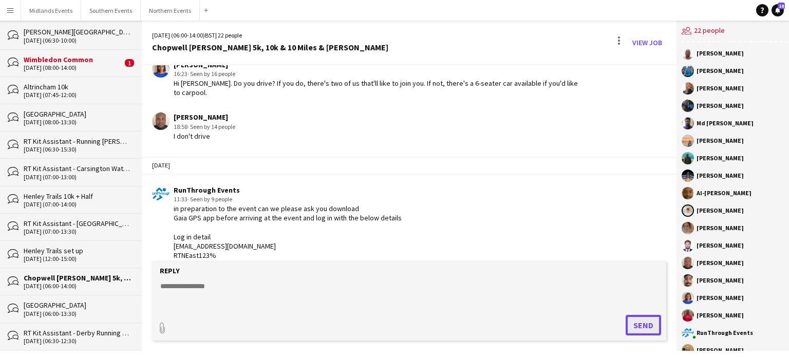
scroll to position [1247, 0]
